Goal: Communication & Community: Answer question/provide support

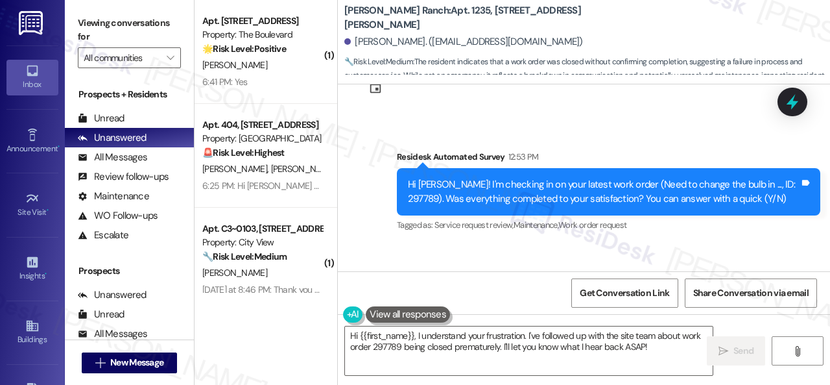
scroll to position [4779, 0]
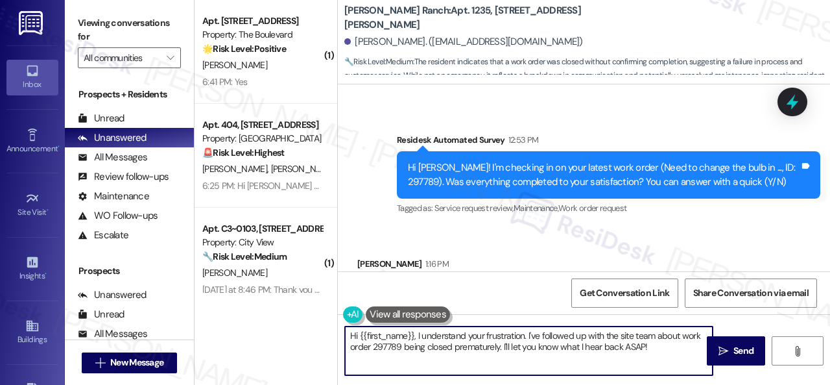
drag, startPoint x: 413, startPoint y: 337, endPoint x: 667, endPoint y: 348, distance: 254.5
click at [667, 348] on textarea "Hi {{first_name}}, I understand your frustration. I've followed up with the sit…" at bounding box center [529, 350] width 368 height 49
paste textarea "! The site team stated that the property doesn't supply light bulbs. Residents …"
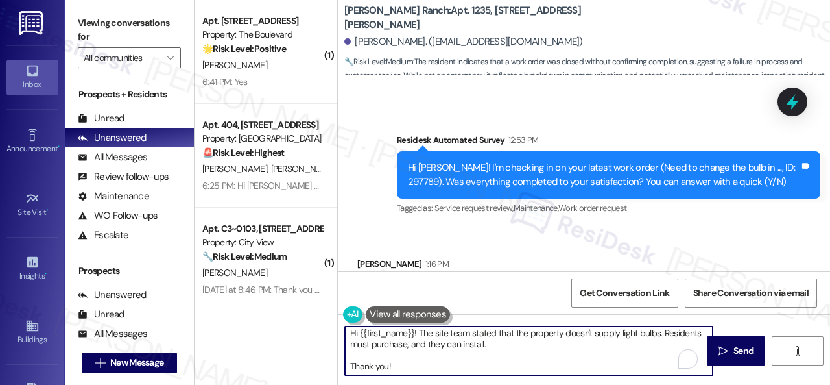
scroll to position [0, 0]
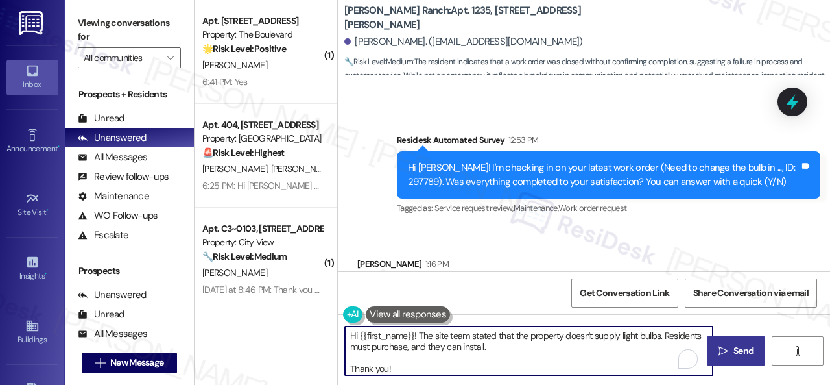
type textarea "Hi {{first_name}}! The site team stated that the property doesn't supply light …"
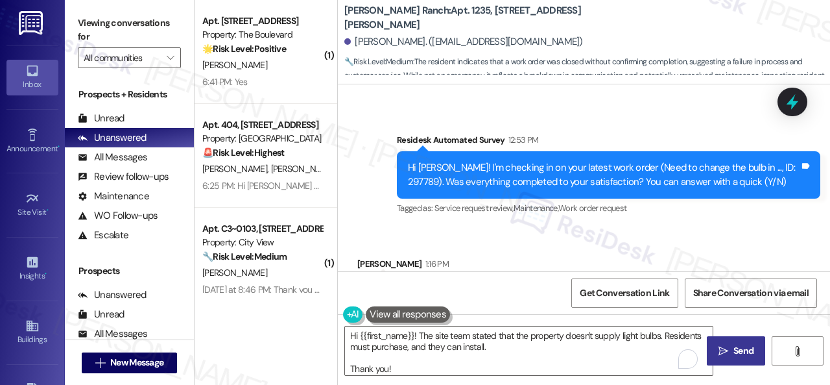
click at [720, 344] on span " Send" at bounding box center [736, 351] width 41 height 14
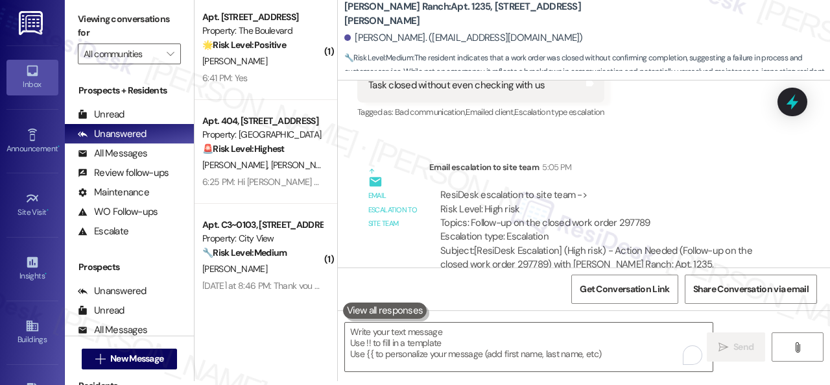
scroll to position [4976, 0]
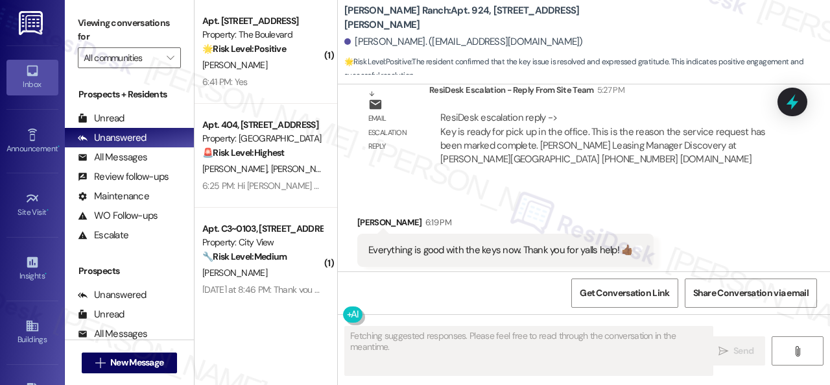
scroll to position [734, 0]
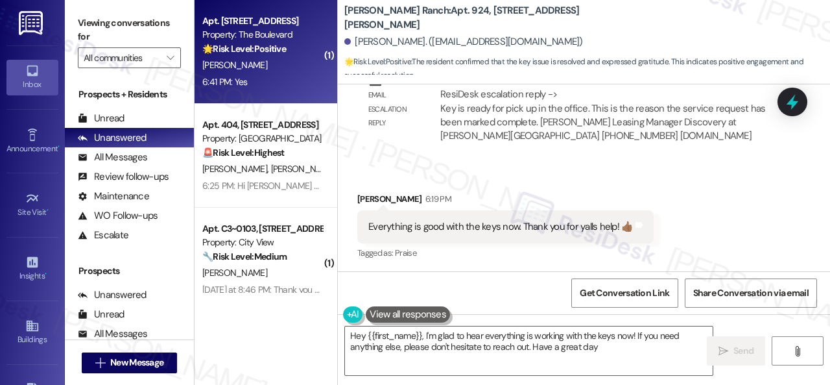
type textarea "Hey {{first_name}}, I'm glad to hear everything is working with the keys now! I…"
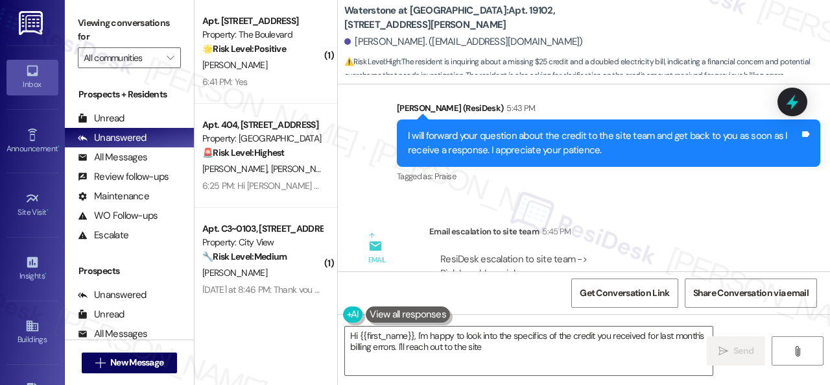
scroll to position [31577, 0]
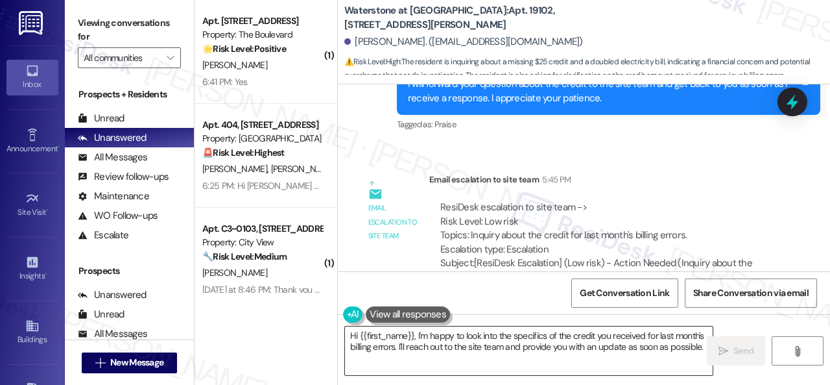
drag, startPoint x: 417, startPoint y: 331, endPoint x: 416, endPoint y: 357, distance: 26.0
click at [417, 360] on textarea "Hi {{first_name}}, I'm happy to look into the specifics of the credit you recei…" at bounding box center [529, 350] width 368 height 49
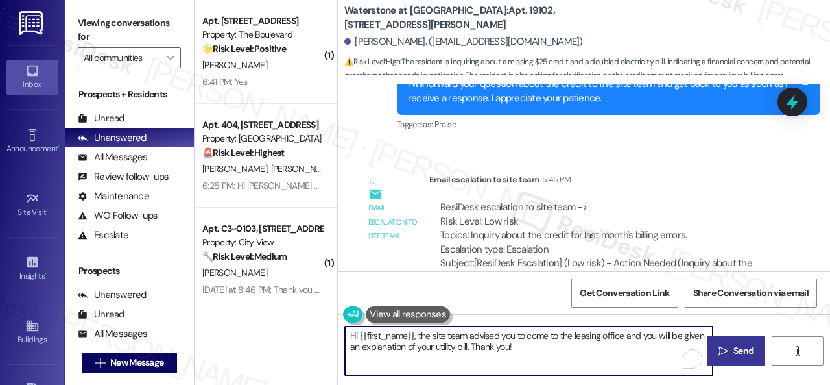
type textarea "Hi {{first_name}}, the site team advised you to come to the leasing office and …"
click at [731, 350] on span "Send" at bounding box center [743, 351] width 25 height 14
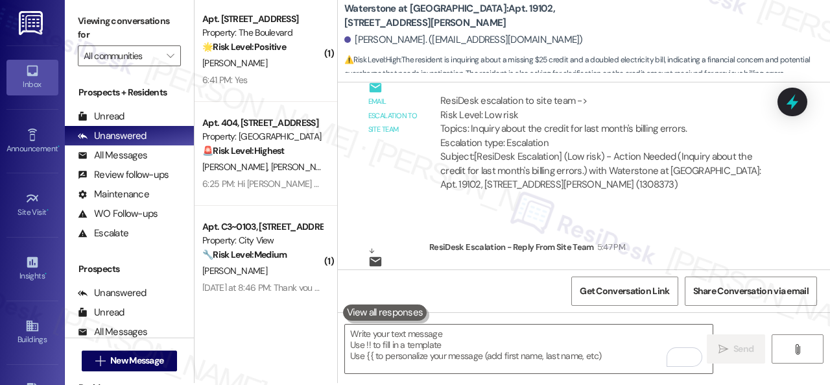
scroll to position [4, 0]
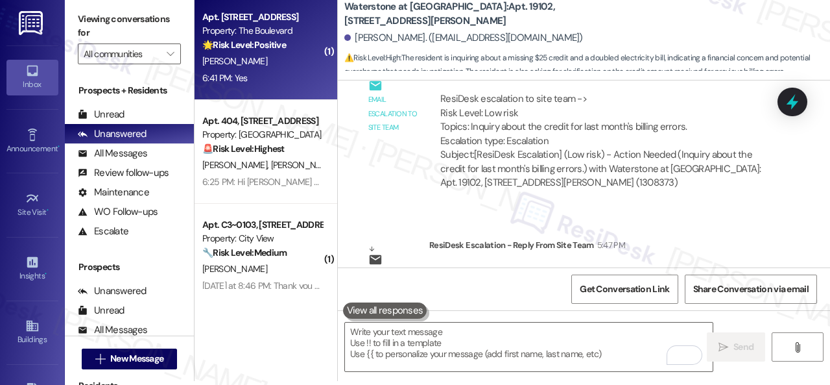
click at [291, 82] on div "6:41 PM: Yes 6:41 PM: Yes" at bounding box center [262, 78] width 123 height 16
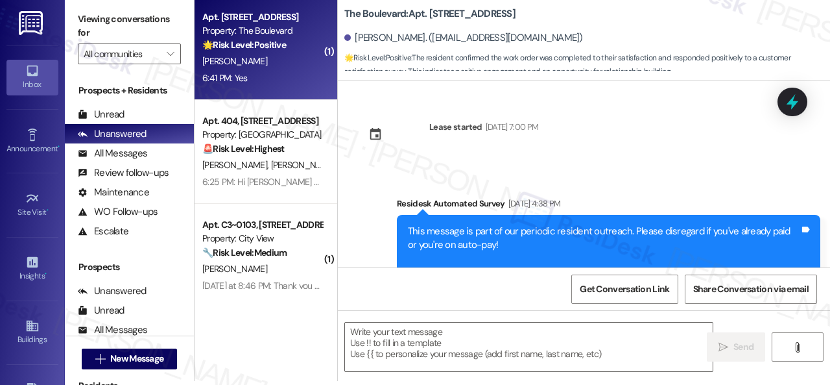
scroll to position [0, 0]
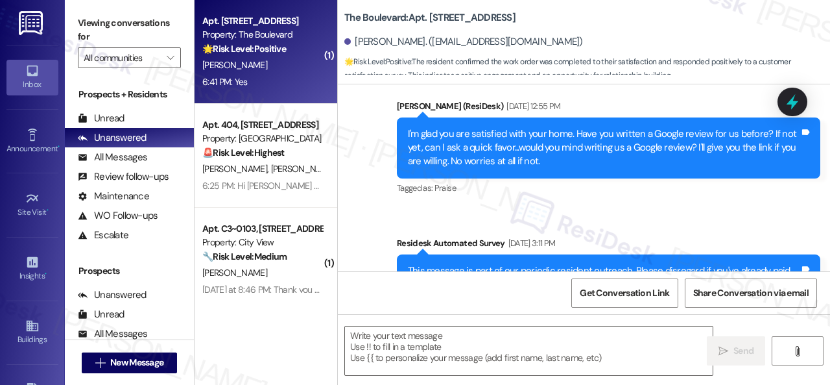
type textarea "Fetching suggested responses. Please feel free to read through the conversation…"
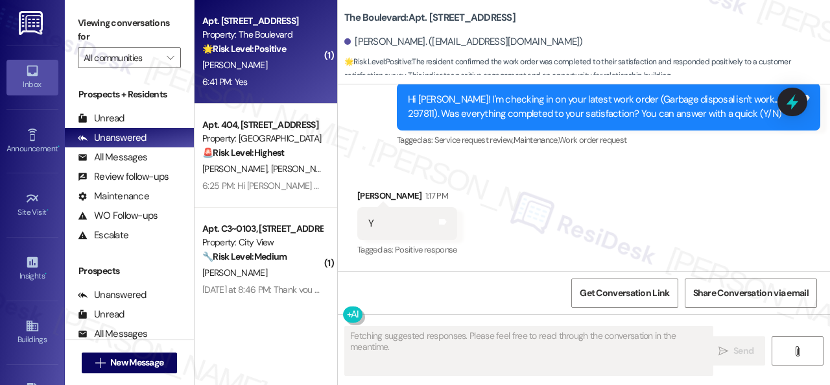
scroll to position [2078, 0]
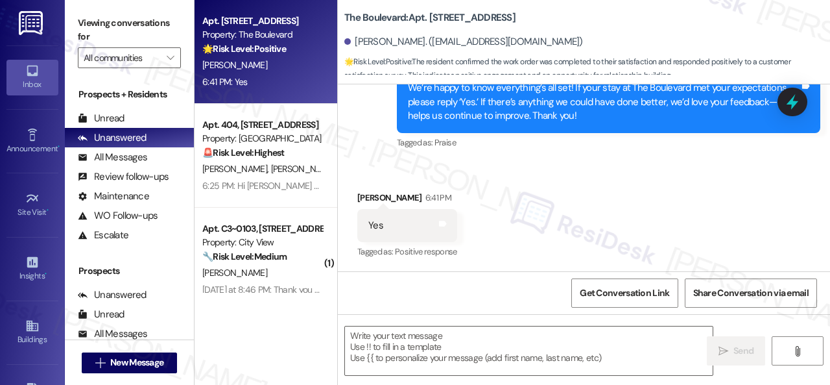
click at [461, 162] on div "Received via SMS [PERSON_NAME] 6:41 PM Yes Tags and notes Tagged as: Positive r…" at bounding box center [584, 217] width 492 height 110
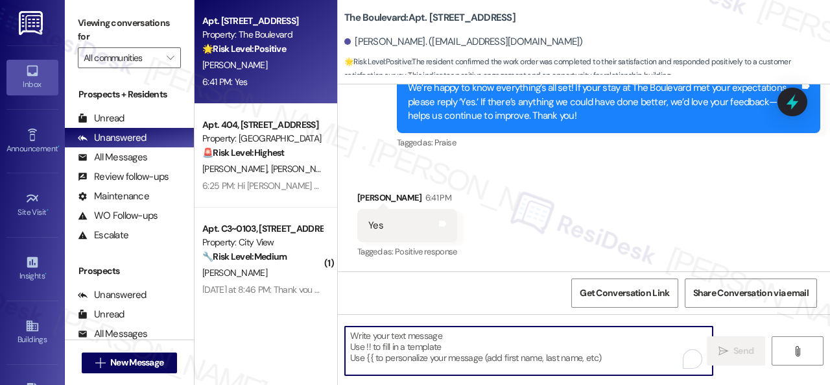
paste textarea "I'm glad you are satisfied with your home. Have you written a review for us bef…"
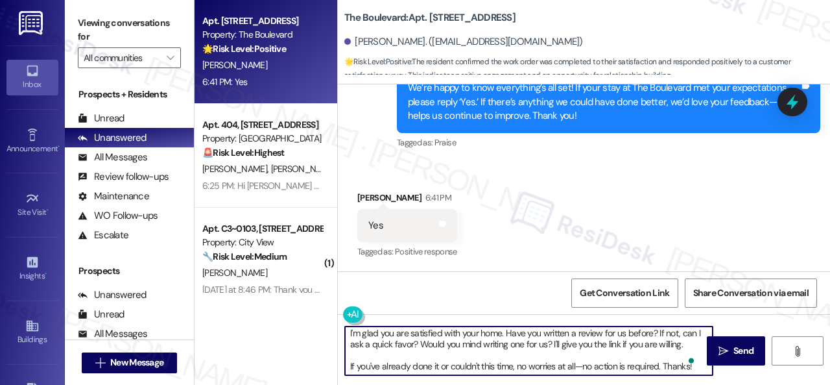
scroll to position [0, 0]
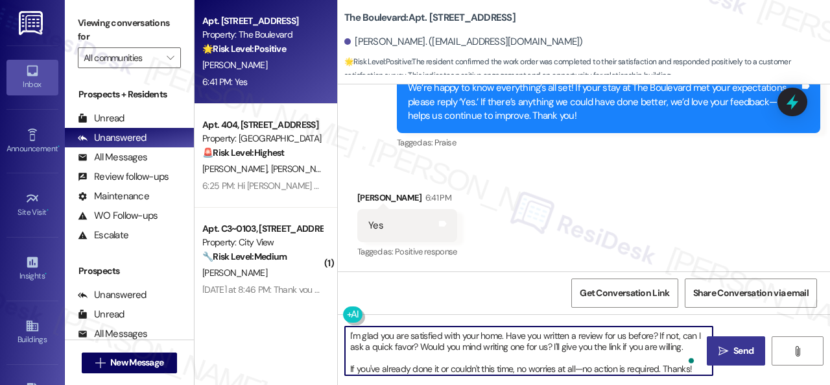
type textarea "I'm glad you are satisfied with your home. Have you written a review for us bef…"
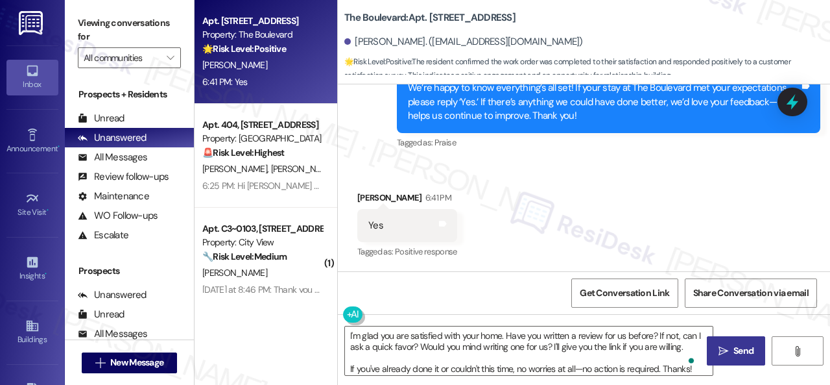
click at [739, 352] on span "Send" at bounding box center [744, 351] width 20 height 14
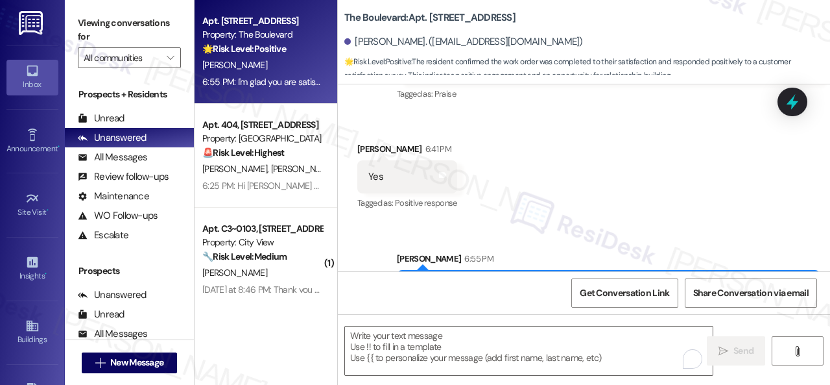
scroll to position [2211, 0]
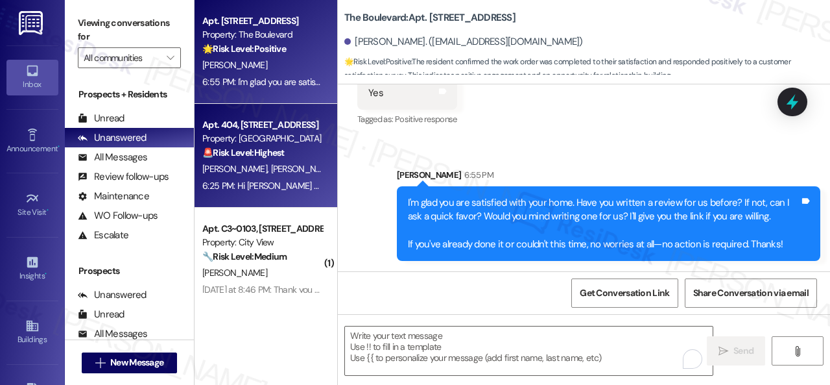
click at [305, 162] on div "[PERSON_NAME] [PERSON_NAME]" at bounding box center [262, 169] width 123 height 16
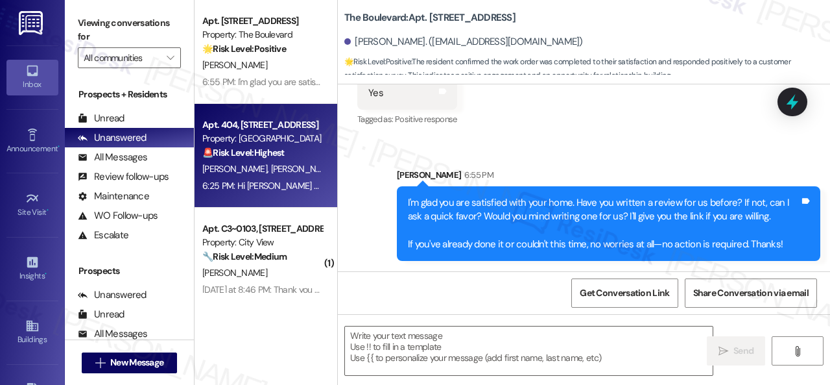
type textarea "Fetching suggested responses. Please feel free to read through the conversation…"
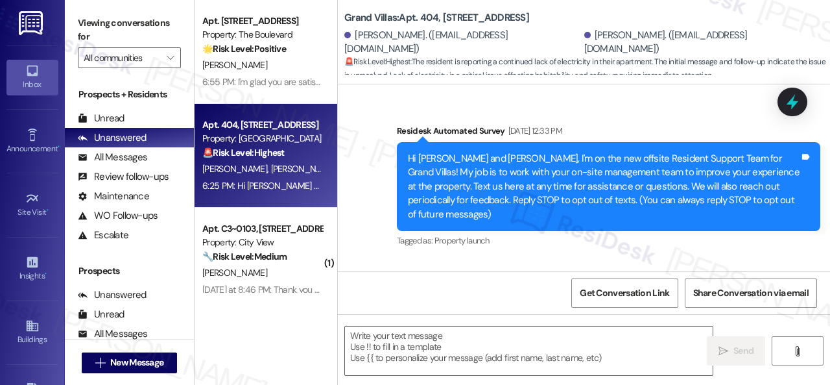
type textarea "Fetching suggested responses. Please feel free to read through the conversation…"
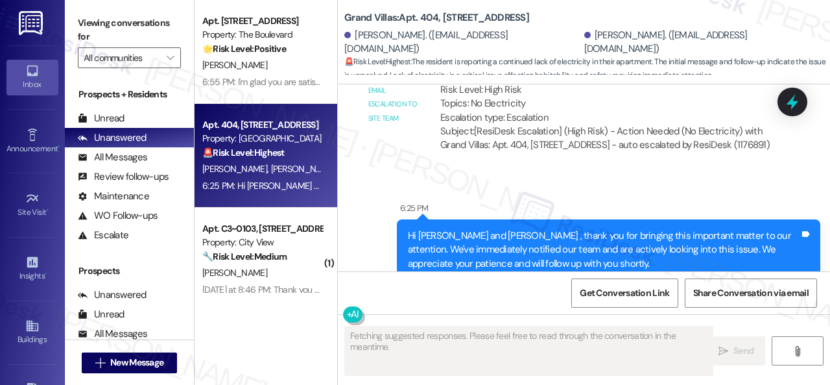
scroll to position [65, 0]
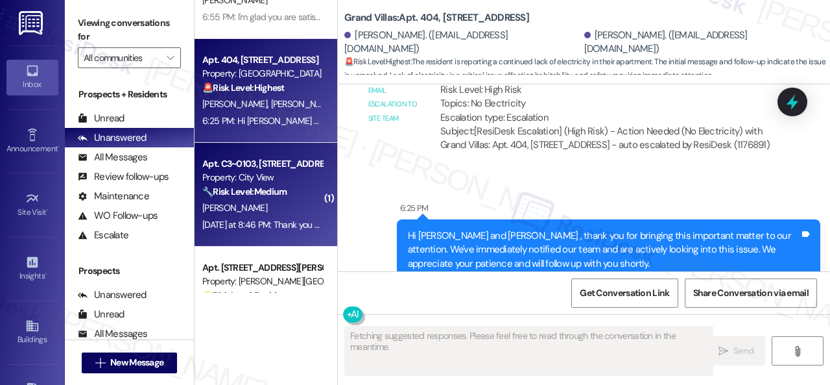
click at [279, 207] on div "[PERSON_NAME]" at bounding box center [262, 208] width 123 height 16
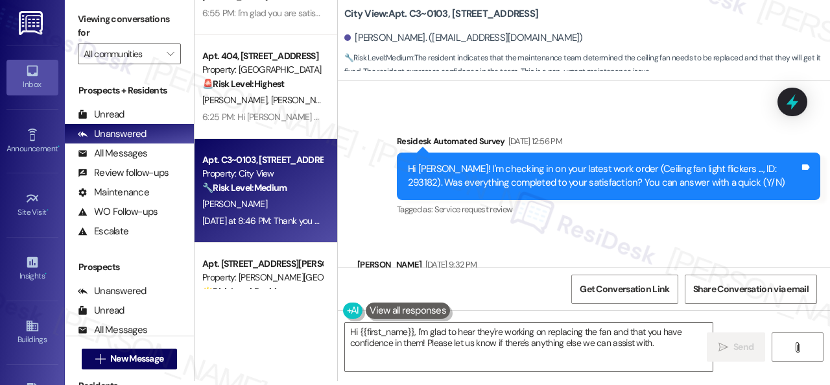
scroll to position [16705, 0]
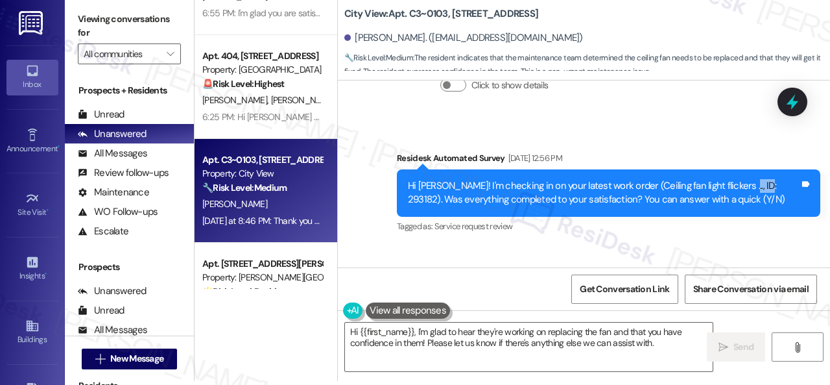
drag, startPoint x: 723, startPoint y: 142, endPoint x: 752, endPoint y: 140, distance: 28.6
click at [752, 179] on div "Hi [PERSON_NAME]! I'm checking in on your latest work order (Ceiling fan light …" at bounding box center [604, 193] width 392 height 28
copy div "293182"
click at [706, 245] on div "Received via SMS [PERSON_NAME] [DATE] 9:32 PM N.... Tags and notes Tagged as: N…" at bounding box center [584, 300] width 492 height 110
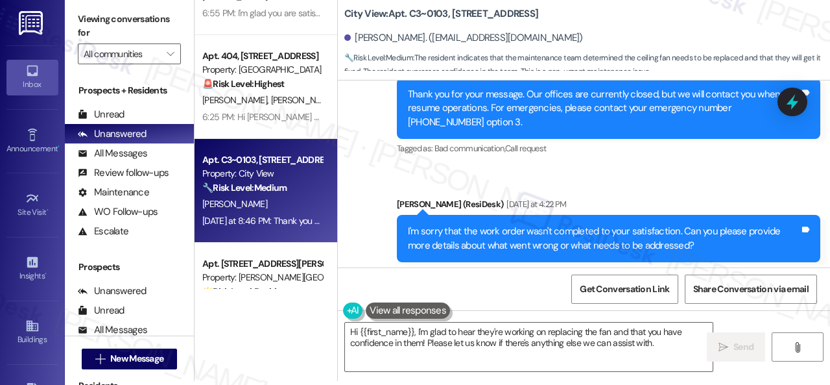
scroll to position [17160, 0]
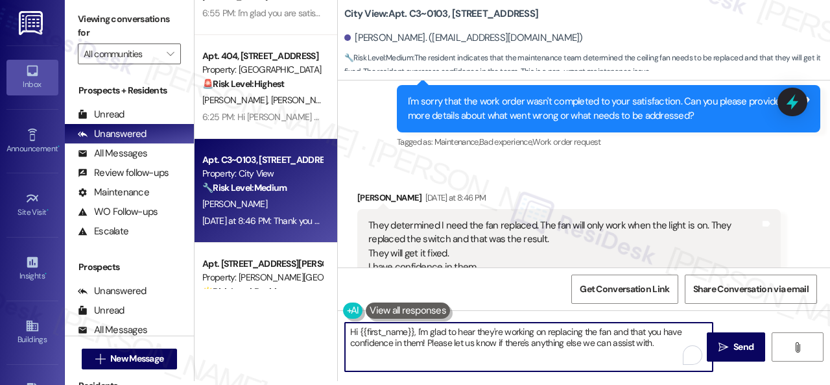
drag, startPoint x: 348, startPoint y: 335, endPoint x: 830, endPoint y: 410, distance: 487.0
click at [830, 384] on html "Inbox Go to Inbox Announcement • Send A Text Announcement Site Visit • Go to Si…" at bounding box center [415, 192] width 830 height 385
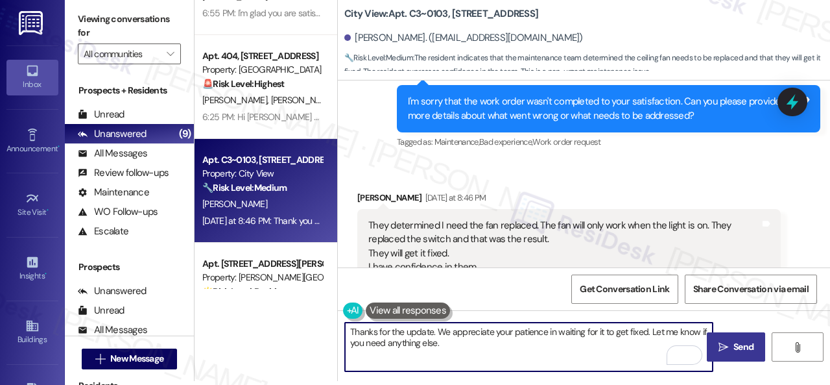
type textarea "Thanks for the update. We appreciate your patience in waiting for it to get fix…"
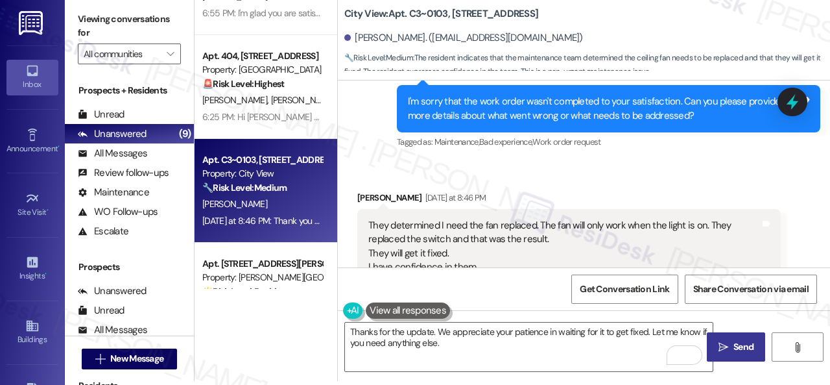
click at [717, 356] on button " Send" at bounding box center [736, 346] width 58 height 29
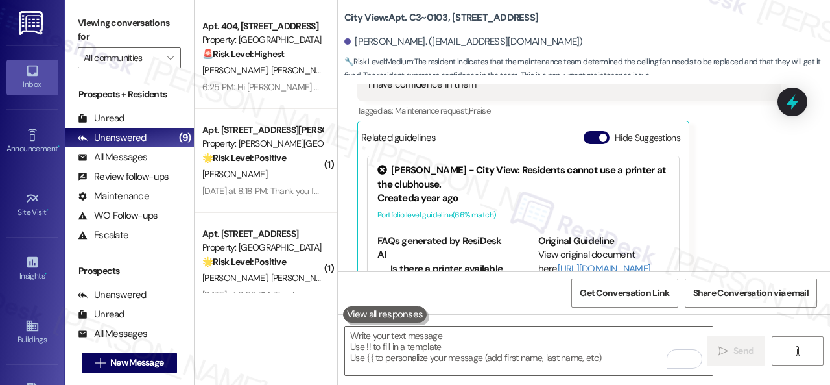
scroll to position [130, 0]
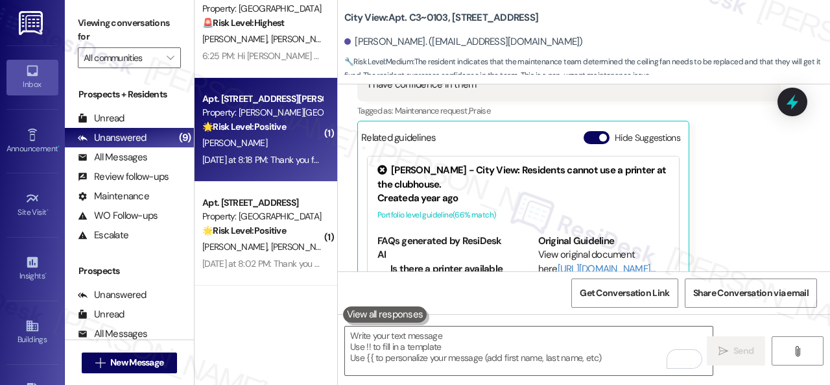
click at [280, 145] on div "[PERSON_NAME]" at bounding box center [262, 143] width 123 height 16
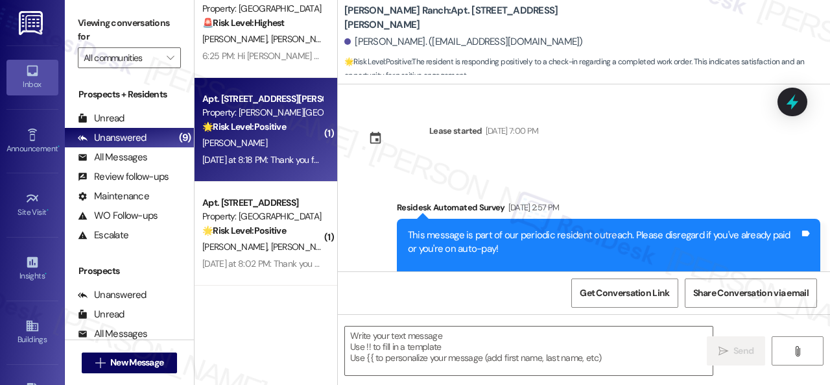
type textarea "Fetching suggested responses. Please feel free to read through the conversation…"
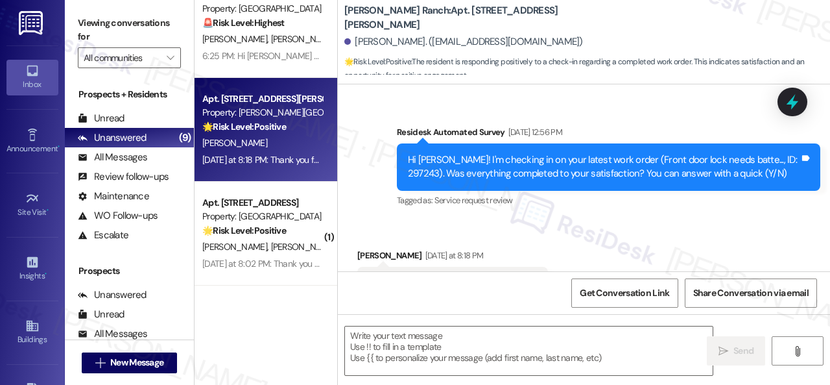
scroll to position [1568, 0]
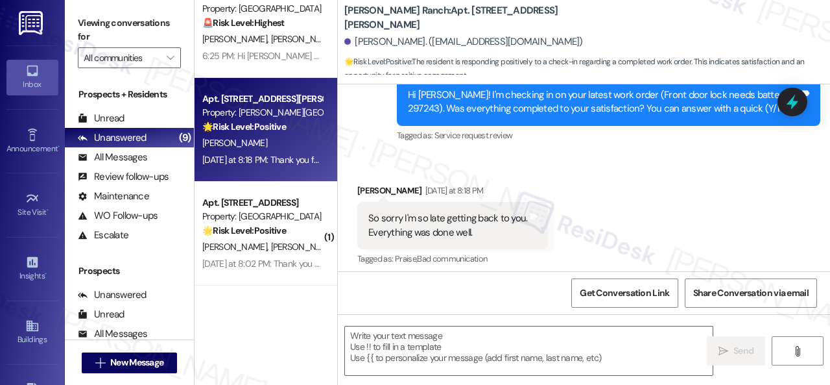
click at [436, 174] on div "Received via SMS [PERSON_NAME] [DATE] at 8:18 PM So sorry I'm so late getting b…" at bounding box center [453, 226] width 210 height 104
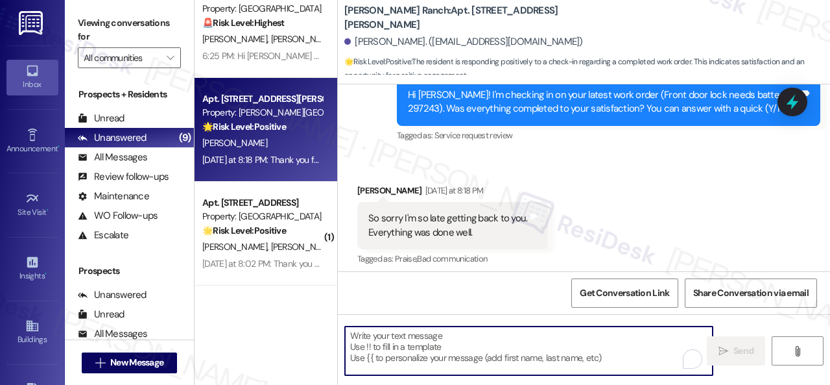
paste textarea "Thanks for your feedback. We appreciate it. Enjoy your day!"
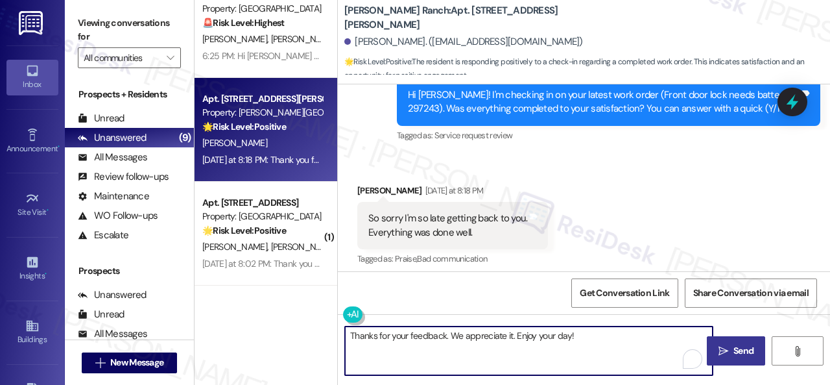
type textarea "Thanks for your feedback. We appreciate it. Enjoy your day!"
click at [743, 347] on span "Send" at bounding box center [744, 351] width 20 height 14
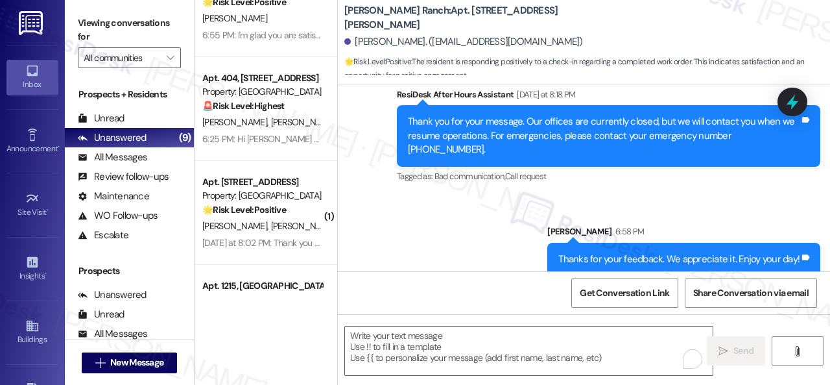
scroll to position [65, 0]
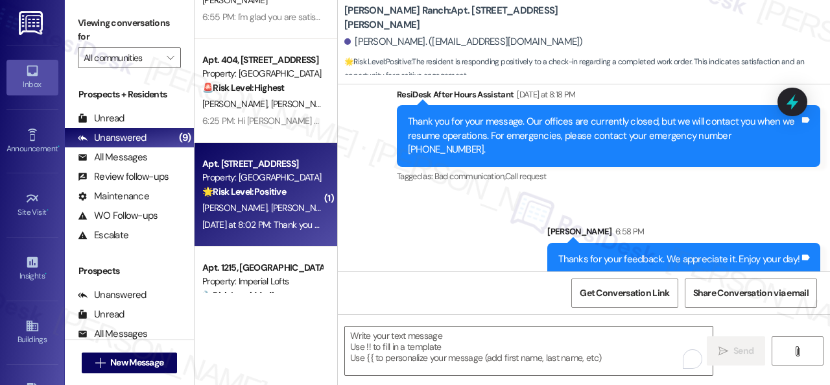
click at [308, 211] on div "[PERSON_NAME] [PERSON_NAME]" at bounding box center [262, 208] width 123 height 16
type textarea "Fetching suggested responses. Please feel free to read through the conversation…"
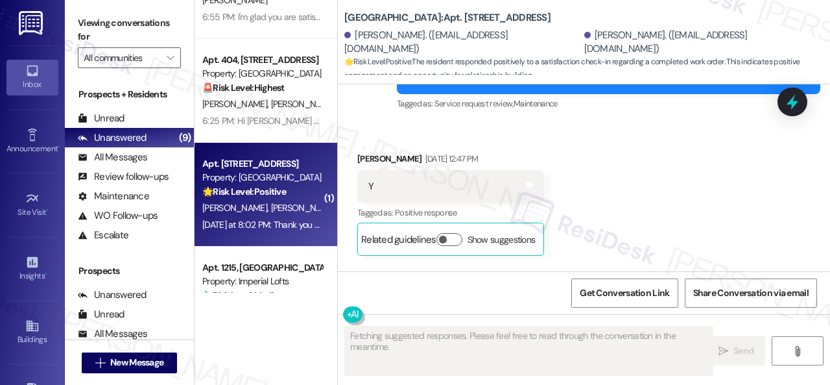
scroll to position [6551, 0]
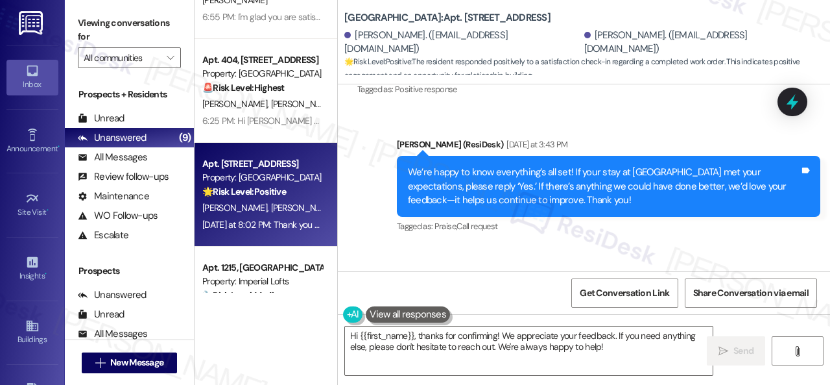
click at [423, 246] on div "Received via SMS [PERSON_NAME] [DATE] at 8:02 PM Y Tags and notes Tagged as: Po…" at bounding box center [584, 301] width 492 height 110
click at [457, 354] on textarea "Hi {{first_name}}, thanks for confirming! We appreciate your feedback. If you n…" at bounding box center [529, 350] width 368 height 49
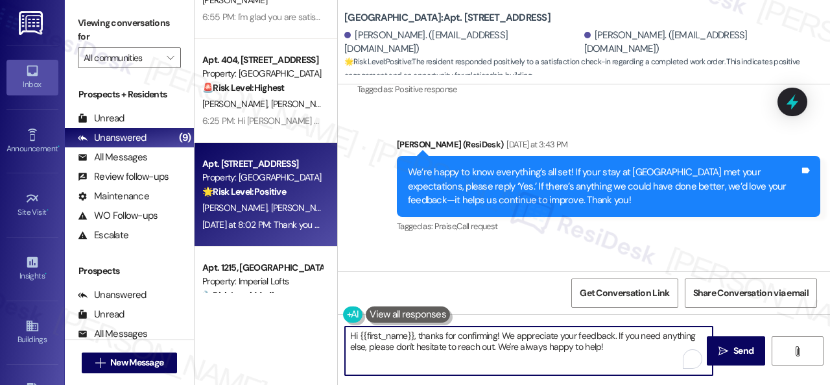
paste textarea "I'm glad you are satisfied with your home. Have you written a review for us bef…"
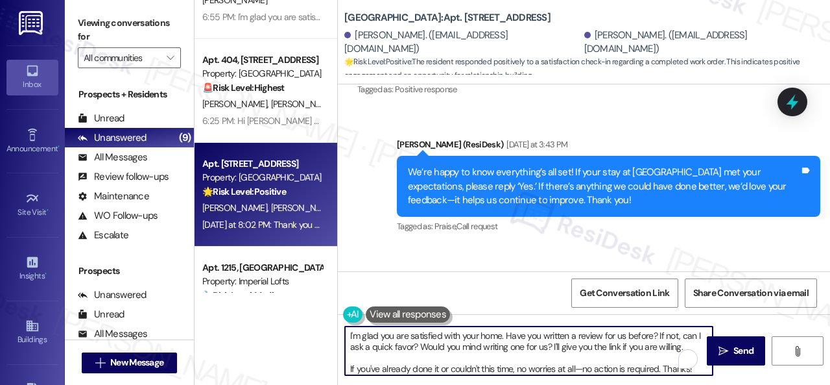
scroll to position [0, 0]
type textarea "I'm glad you are satisfied with your home. Have you written a review for us bef…"
click at [739, 349] on span "Send" at bounding box center [744, 351] width 20 height 14
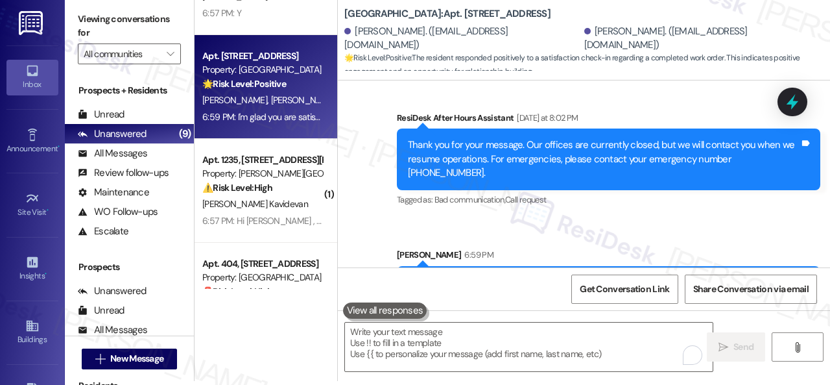
scroll to position [6821, 0]
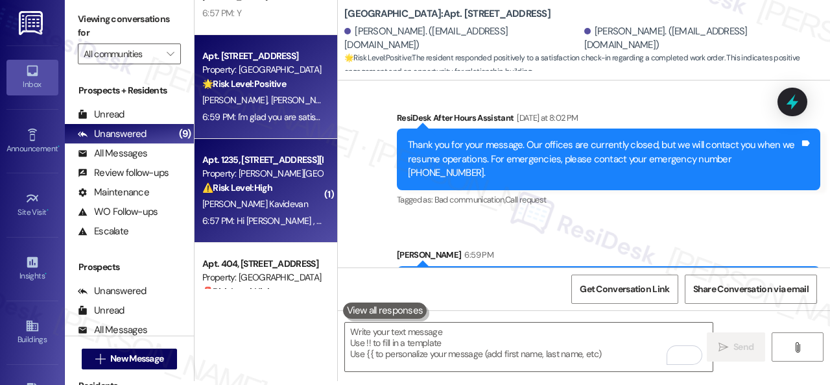
click at [295, 199] on div "[PERSON_NAME] Kavidevan" at bounding box center [262, 204] width 123 height 16
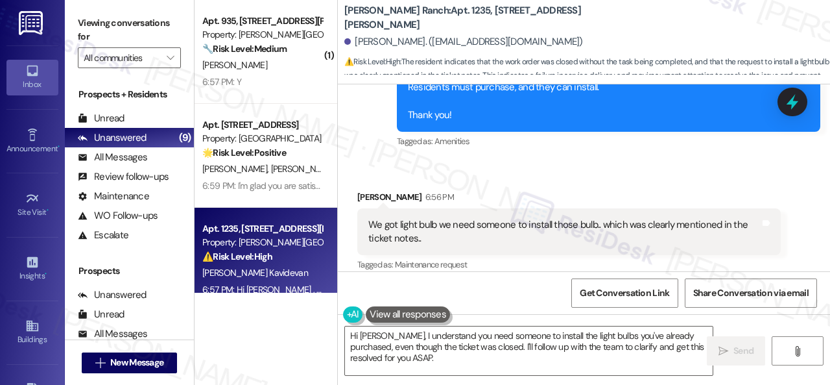
scroll to position [5434, 0]
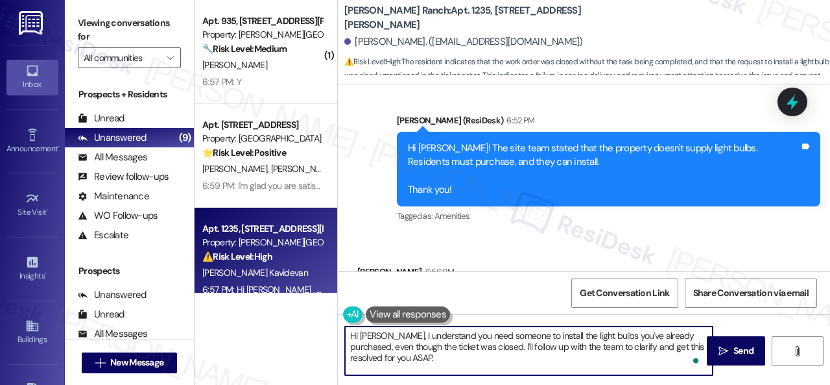
drag, startPoint x: 416, startPoint y: 359, endPoint x: 331, endPoint y: 335, distance: 88.5
click at [331, 335] on div "( 1 ) Apt. 935, [STREET_ADDRESS][PERSON_NAME] Property: [PERSON_NAME] Ranch 🔧 R…" at bounding box center [513, 192] width 636 height 385
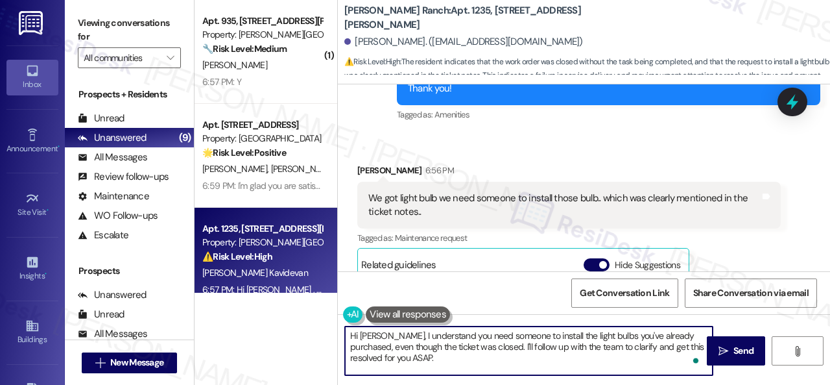
scroll to position [5564, 0]
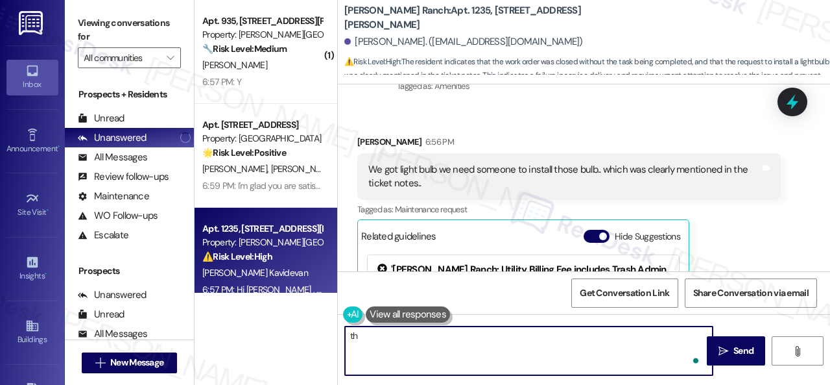
type textarea "t"
type textarea "Thanks for clarifying that. I'll inform the site team."
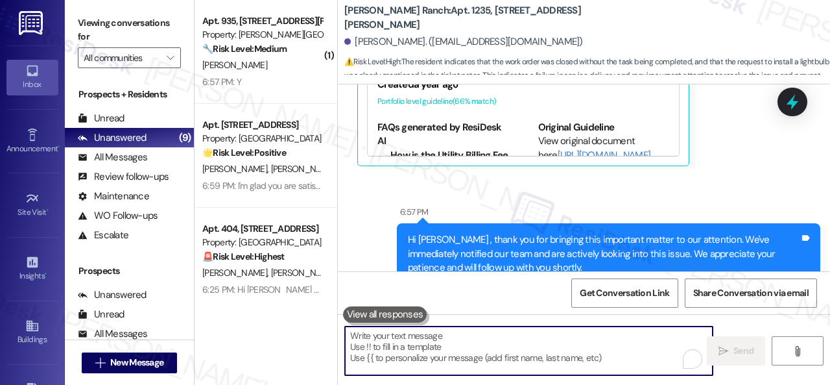
scroll to position [5824, 0]
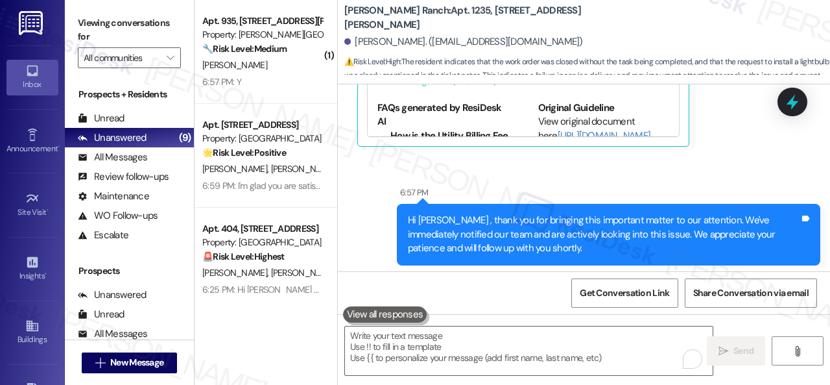
click at [432, 14] on b "[PERSON_NAME] Ranch: Apt. 1235, [STREET_ADDRESS][PERSON_NAME]" at bounding box center [473, 18] width 259 height 28
copy b "1235"
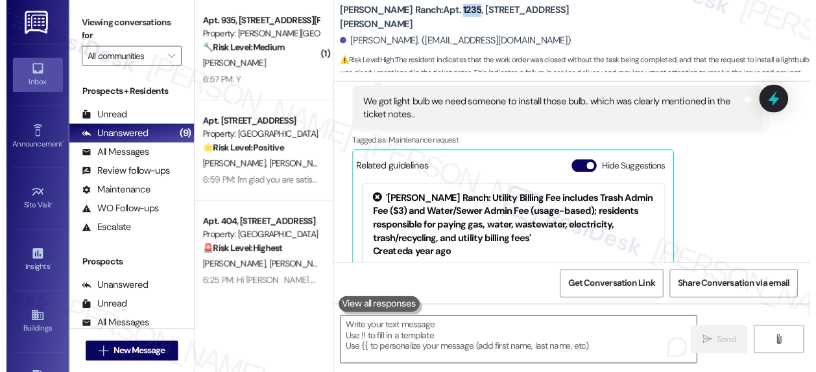
scroll to position [5564, 0]
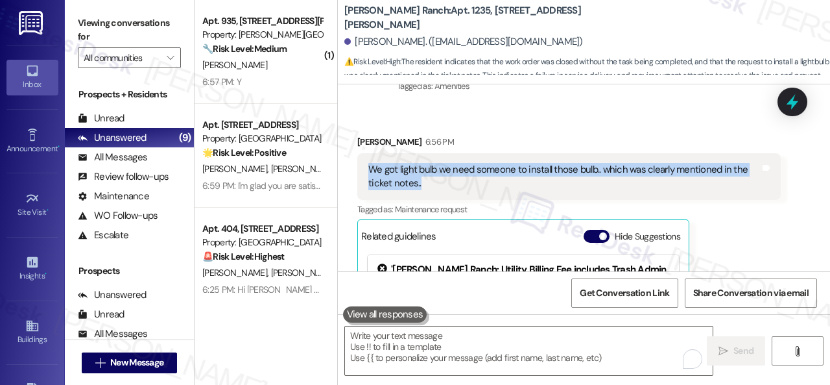
drag, startPoint x: 362, startPoint y: 153, endPoint x: 591, endPoint y: 169, distance: 229.5
click at [591, 169] on div "We got light bulb we need someone to install those bulb.. which was clearly men…" at bounding box center [569, 176] width 424 height 47
copy div "We got light bulb we need someone to install those bulb.. which was clearly men…"
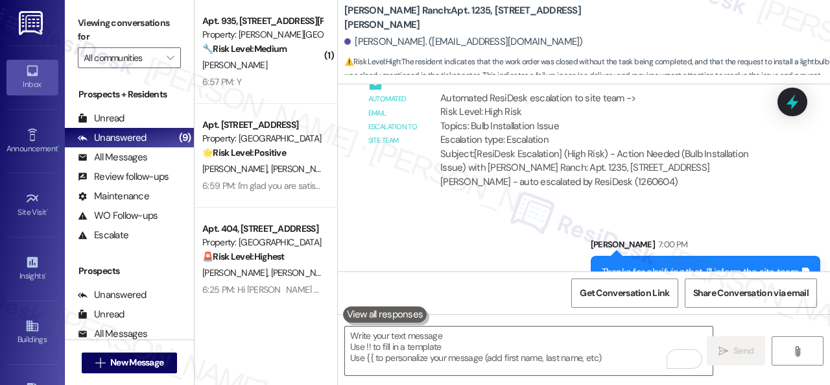
scroll to position [6097, 0]
